Goal: Find specific page/section: Find specific page/section

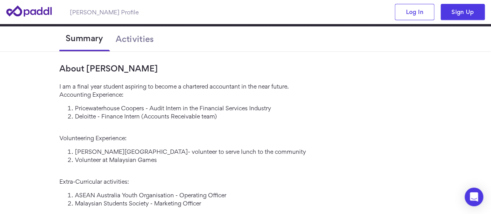
scroll to position [233, 0]
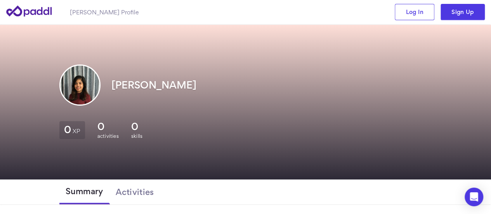
click at [33, 10] on icon at bounding box center [28, 10] width 45 height 11
